Goal: Use online tool/utility: Utilize a website feature to perform a specific function

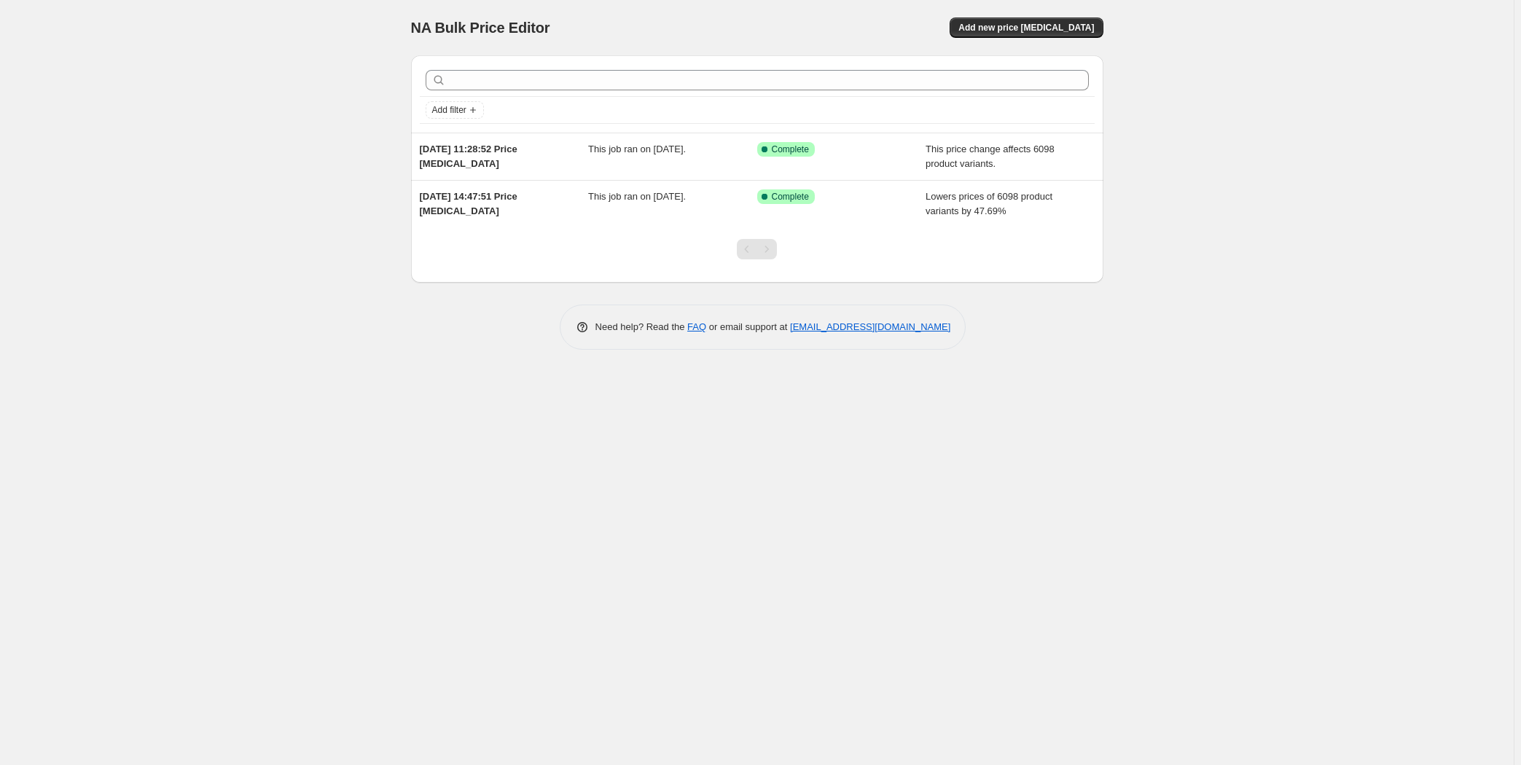
drag, startPoint x: 247, startPoint y: 245, endPoint x: 245, endPoint y: 236, distance: 9.0
click at [247, 242] on div "NA Bulk Price Editor. This page is ready NA Bulk Price Editor Add new price [ME…" at bounding box center [757, 382] width 1514 height 765
drag, startPoint x: 245, startPoint y: 236, endPoint x: 180, endPoint y: 232, distance: 65.0
